Goal: Find contact information: Find contact information

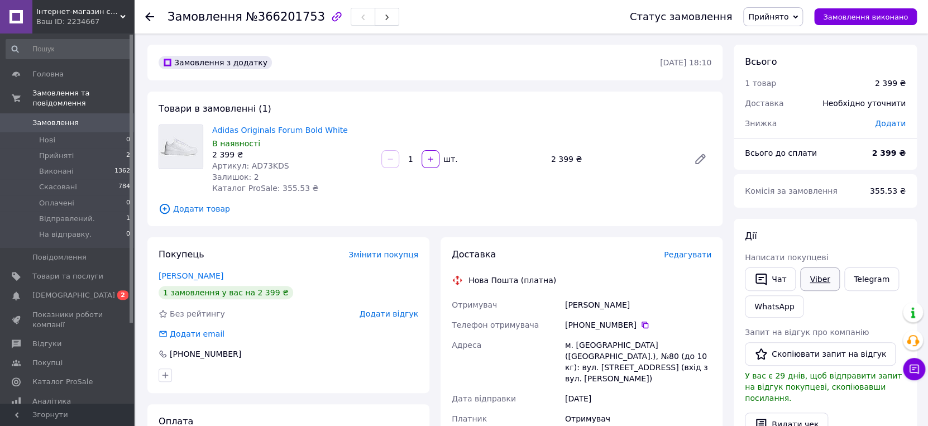
click at [826, 291] on link "Viber" at bounding box center [819, 279] width 39 height 23
drag, startPoint x: 356, startPoint y: 135, endPoint x: 213, endPoint y: 138, distance: 143.0
click at [213, 136] on span "Adidas Originals Forum Bold White" at bounding box center [292, 130] width 160 height 11
copy link "Adidas Originals Forum Bold White"
drag, startPoint x: 642, startPoint y: 321, endPoint x: 565, endPoint y: 321, distance: 77.6
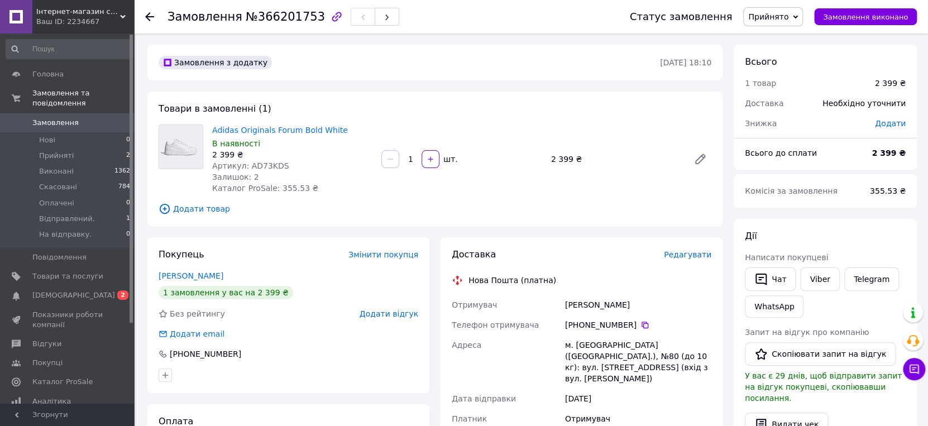
click at [565, 315] on div "[PERSON_NAME]" at bounding box center [638, 305] width 151 height 20
copy div "[PERSON_NAME]"
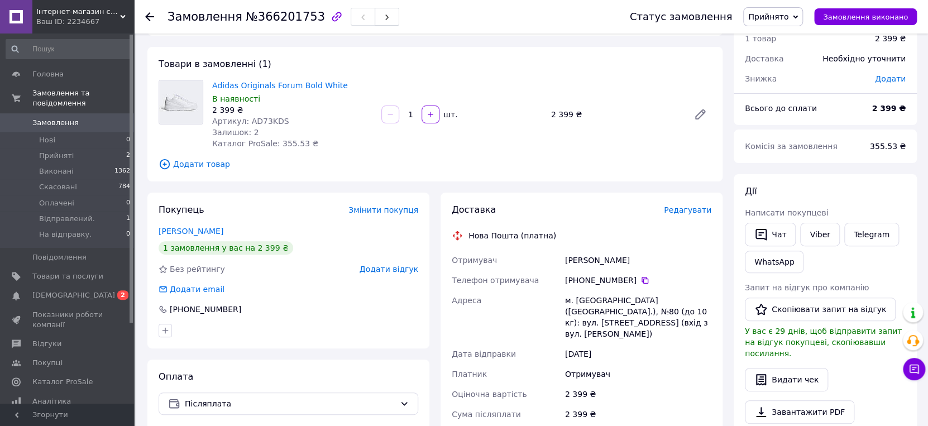
scroll to position [61, 0]
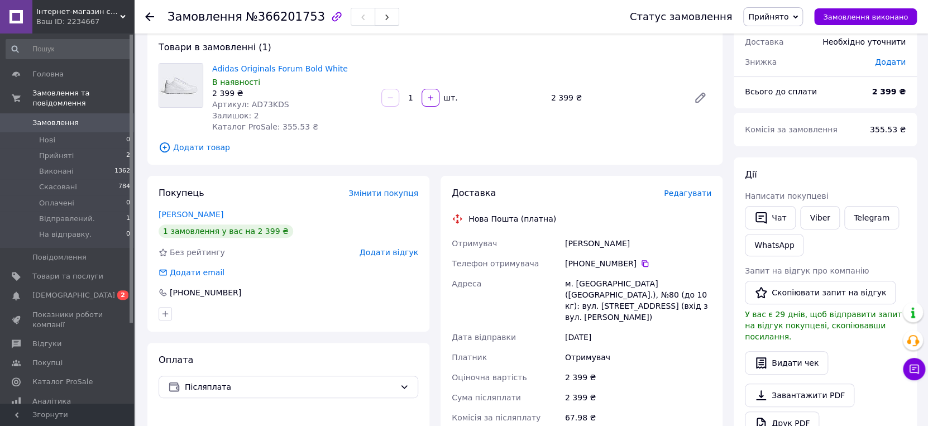
copy div "[PERSON_NAME]"
drag, startPoint x: 641, startPoint y: 278, endPoint x: 581, endPoint y: 278, distance: 59.8
click at [581, 269] on div "[PHONE_NUMBER]" at bounding box center [638, 263] width 146 height 11
copy div "0 68 690 14 90"
